Goal: Information Seeking & Learning: Learn about a topic

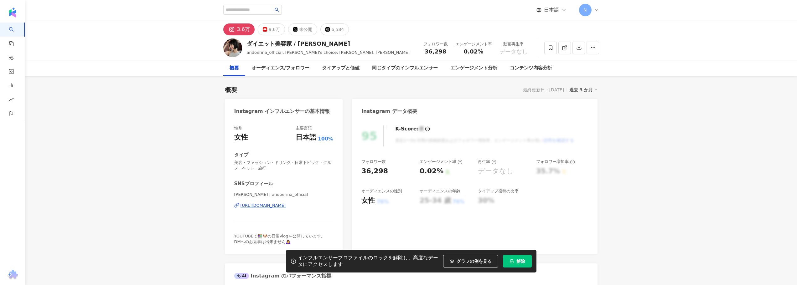
click at [282, 208] on div "https://www.instagram.com/andoerina_official/" at bounding box center [263, 206] width 45 height 6
